Goal: Download file/media

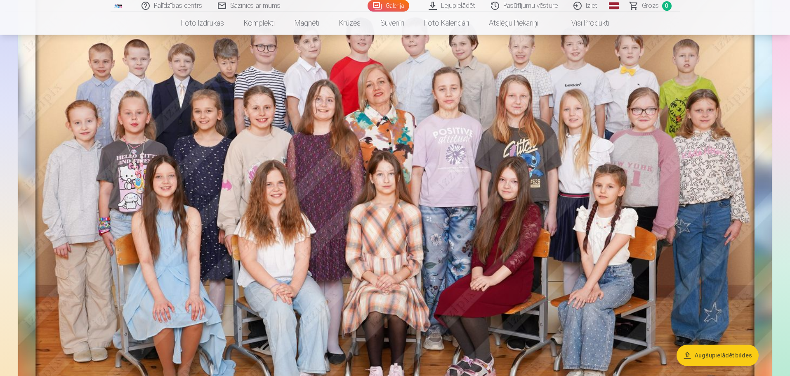
scroll to position [165, 0]
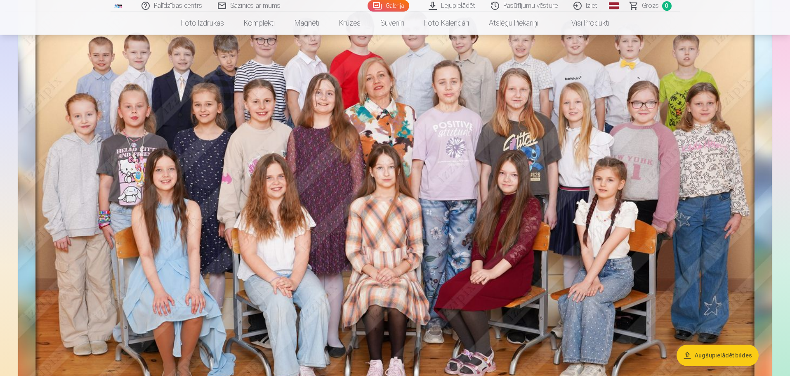
click at [454, 7] on link "Lejupielādēt" at bounding box center [452, 6] width 62 height 12
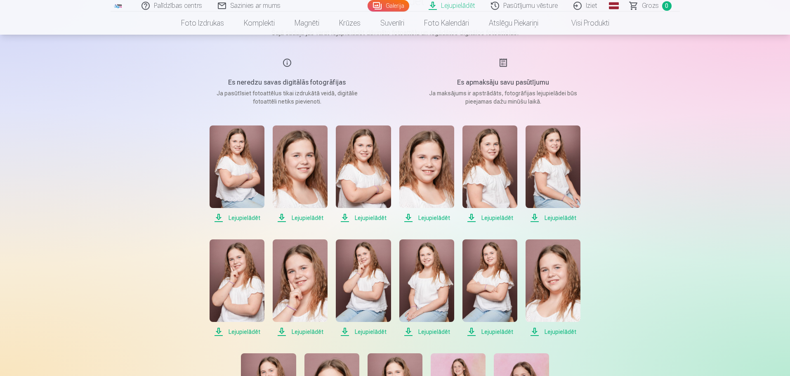
scroll to position [165, 0]
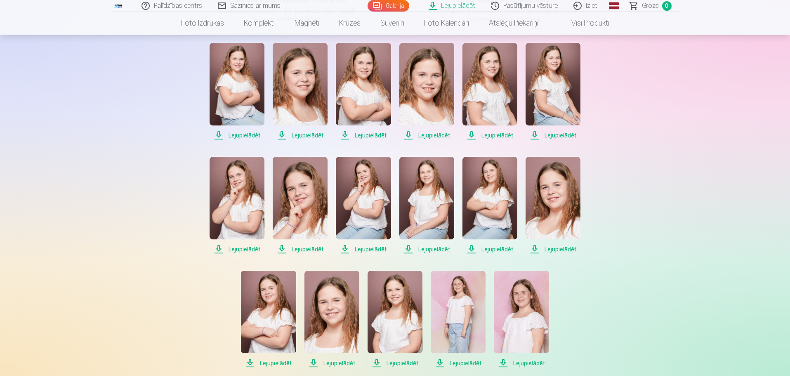
click at [246, 137] on span "Lejupielādēt" at bounding box center [236, 135] width 55 height 10
click at [309, 134] on span "Lejupielādēt" at bounding box center [300, 135] width 55 height 10
click at [361, 135] on span "Lejupielādēt" at bounding box center [363, 135] width 55 height 10
click at [439, 134] on span "Lejupielādēt" at bounding box center [426, 135] width 55 height 10
click at [498, 136] on span "Lejupielādēt" at bounding box center [489, 135] width 55 height 10
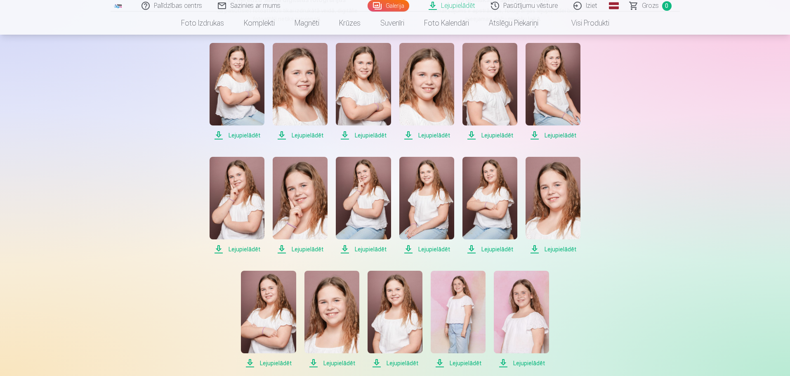
click at [546, 134] on span "Lejupielādēt" at bounding box center [552, 135] width 55 height 10
click at [251, 249] on span "Lejupielādēt" at bounding box center [236, 249] width 55 height 10
click at [310, 249] on span "Lejupielādēt" at bounding box center [300, 249] width 55 height 10
click at [362, 249] on span "Lejupielādēt" at bounding box center [363, 249] width 55 height 10
click at [430, 249] on span "Lejupielādēt" at bounding box center [426, 249] width 55 height 10
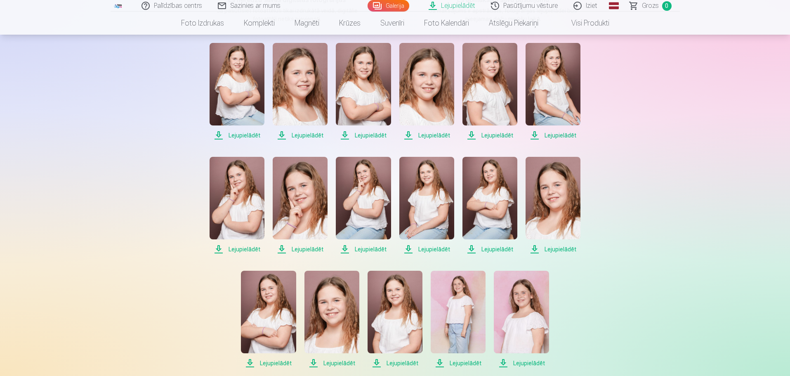
click at [501, 247] on span "Lejupielādēt" at bounding box center [489, 249] width 55 height 10
click at [553, 246] on span "Lejupielādēt" at bounding box center [552, 249] width 55 height 10
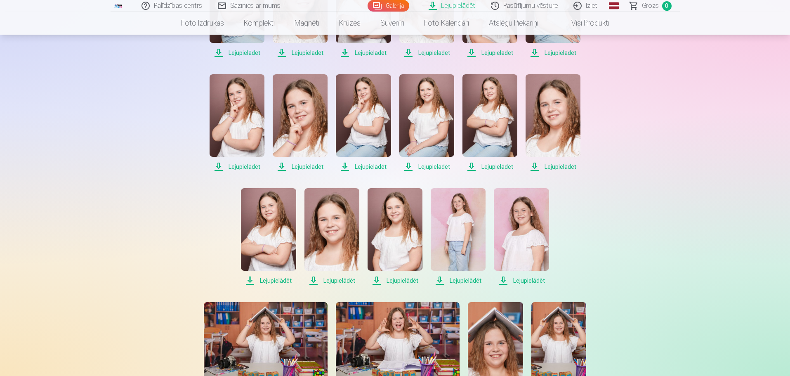
click at [536, 275] on span "Lejupielādēt" at bounding box center [521, 280] width 55 height 10
click at [465, 279] on span "Lejupielādēt" at bounding box center [458, 280] width 55 height 10
click at [394, 278] on span "Lejupielādēt" at bounding box center [394, 280] width 55 height 10
click at [341, 281] on span "Lejupielādēt" at bounding box center [331, 280] width 55 height 10
click at [267, 282] on span "Lejupielādēt" at bounding box center [268, 280] width 55 height 10
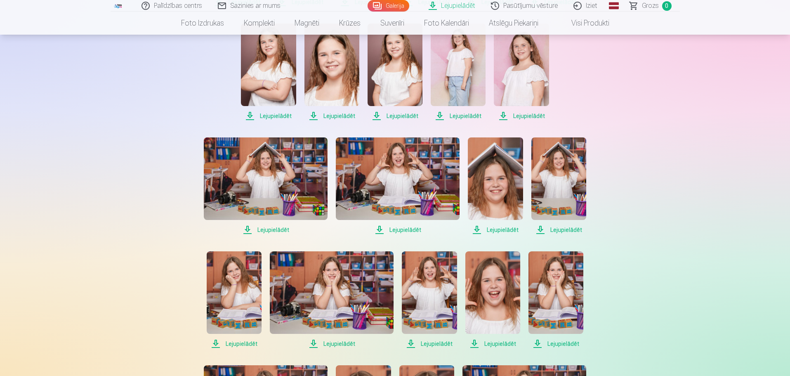
scroll to position [412, 0]
click at [270, 228] on span "Lejupielādēt" at bounding box center [266, 229] width 124 height 10
click at [401, 230] on span "Lejupielādēt" at bounding box center [398, 229] width 124 height 10
click at [491, 230] on span "Lejupielādēt" at bounding box center [495, 229] width 55 height 10
click at [562, 230] on span "Lejupielādēt" at bounding box center [558, 229] width 55 height 10
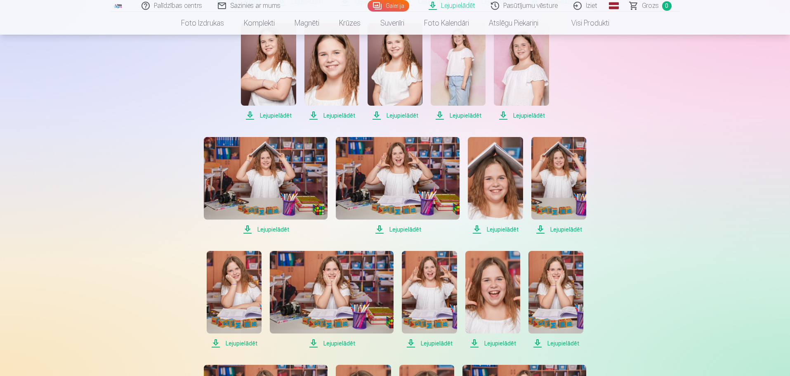
click at [233, 341] on span "Lejupielādēt" at bounding box center [234, 343] width 55 height 10
click at [345, 345] on span "Lejupielādēt" at bounding box center [332, 343] width 124 height 10
click at [438, 341] on span "Lejupielādēt" at bounding box center [429, 343] width 55 height 10
click at [503, 343] on span "Lejupielādēt" at bounding box center [492, 343] width 55 height 10
click at [565, 341] on span "Lejupielādēt" at bounding box center [555, 343] width 55 height 10
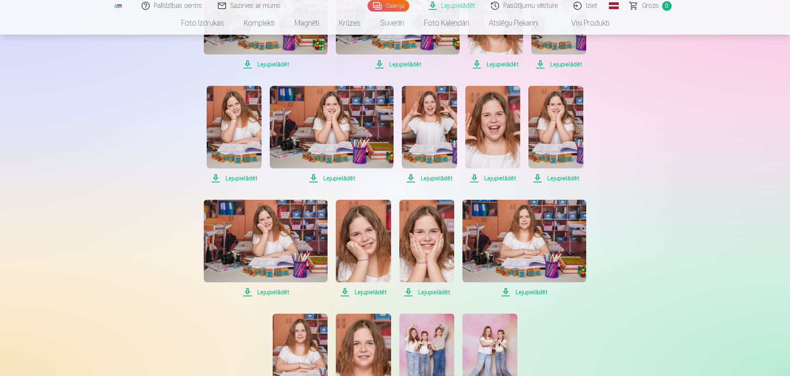
scroll to position [660, 0]
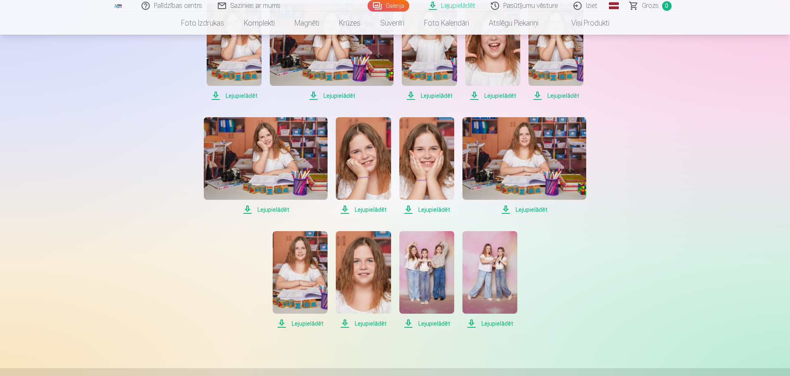
click at [520, 209] on span "Lejupielādēt" at bounding box center [524, 210] width 124 height 10
click at [433, 209] on span "Lejupielādēt" at bounding box center [426, 210] width 55 height 10
click at [377, 210] on span "Lejupielādēt" at bounding box center [363, 210] width 55 height 10
click at [272, 208] on span "Lejupielādēt" at bounding box center [266, 210] width 124 height 10
click at [301, 323] on span "Lejupielādēt" at bounding box center [300, 323] width 55 height 10
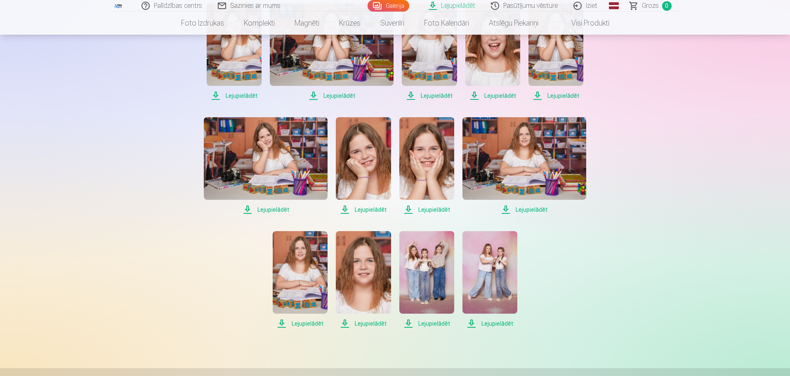
click at [371, 321] on span "Lejupielādēt" at bounding box center [363, 323] width 55 height 10
click at [437, 325] on span "Lejupielādēt" at bounding box center [426, 323] width 55 height 10
click at [492, 323] on span "Lejupielādēt" at bounding box center [489, 323] width 55 height 10
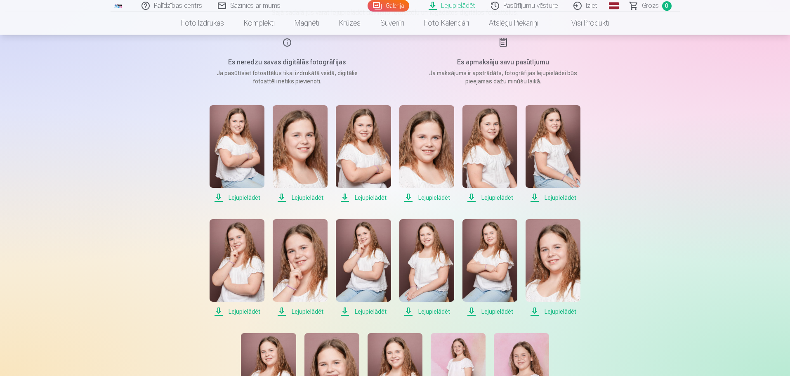
scroll to position [82, 0]
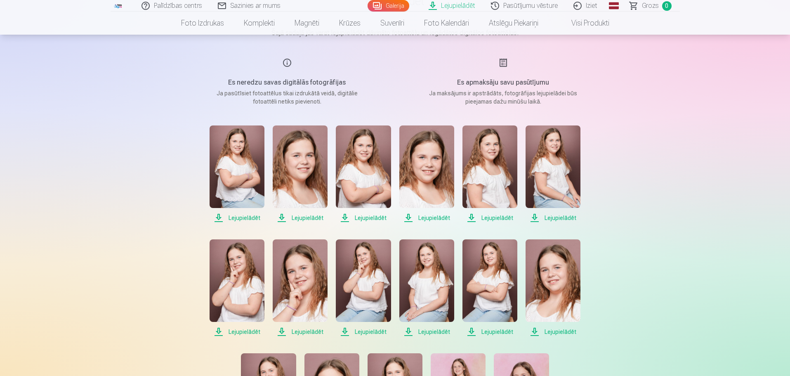
click at [255, 178] on img at bounding box center [236, 166] width 55 height 82
